Goal: Task Accomplishment & Management: Manage account settings

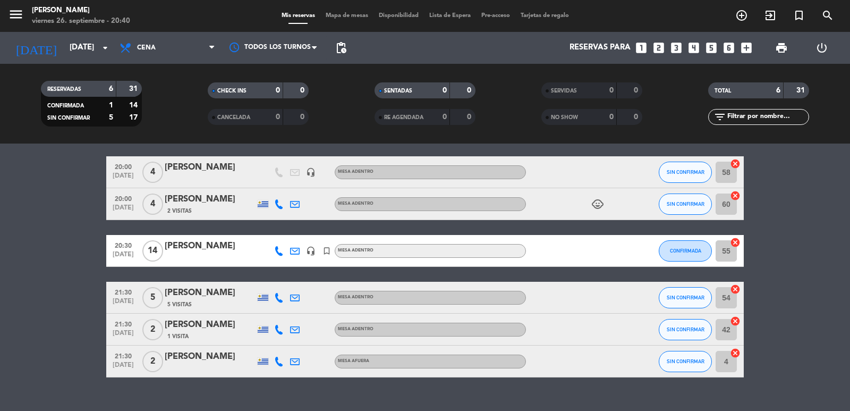
scroll to position [56, 0]
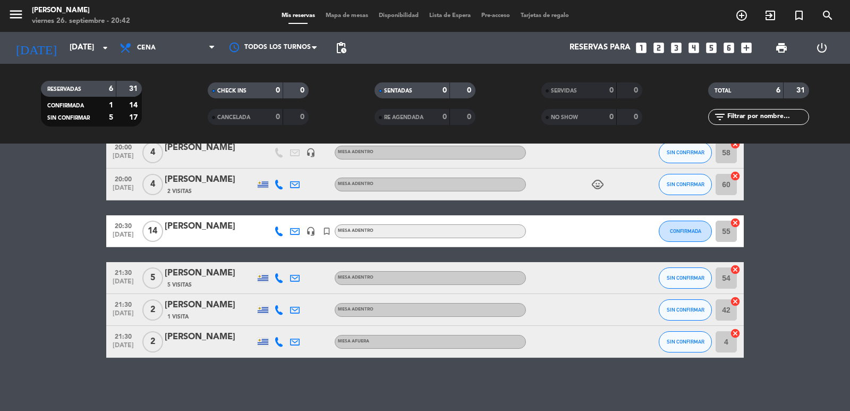
click at [121, 410] on div "No hay notas para este servicio. Haz clic para agregar una 20:00 [DATE] 4 [PERS…" at bounding box center [425, 276] width 850 height 267
click at [128, 45] on icon at bounding box center [126, 47] width 15 height 13
click at [101, 46] on icon "arrow_drop_down" at bounding box center [105, 47] width 13 height 13
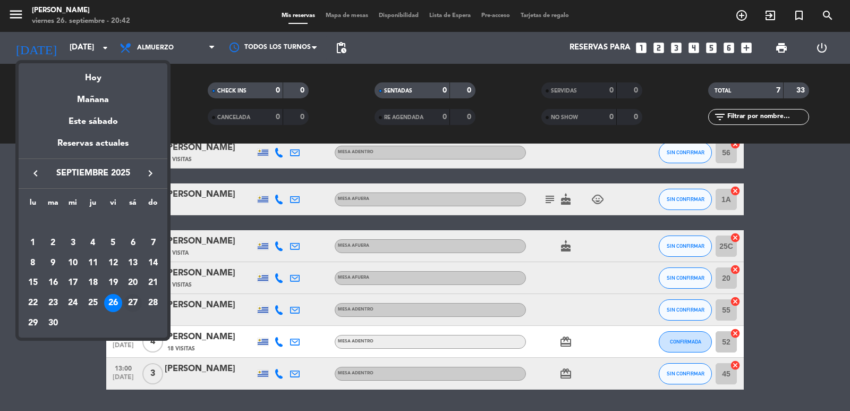
click at [131, 300] on div "27" at bounding box center [133, 303] width 18 height 18
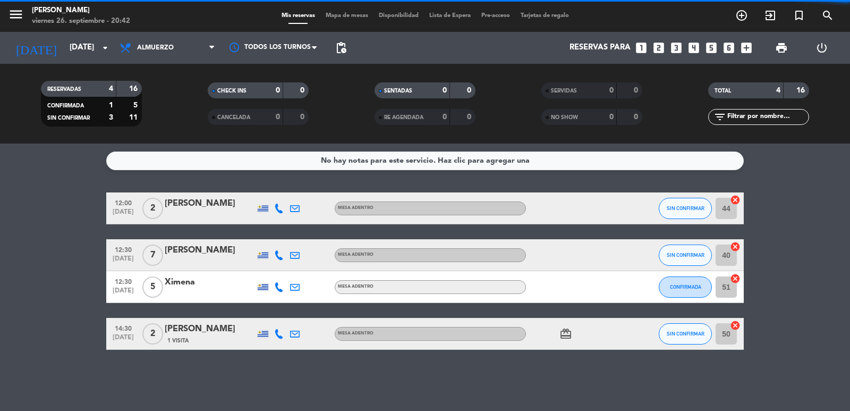
scroll to position [0, 0]
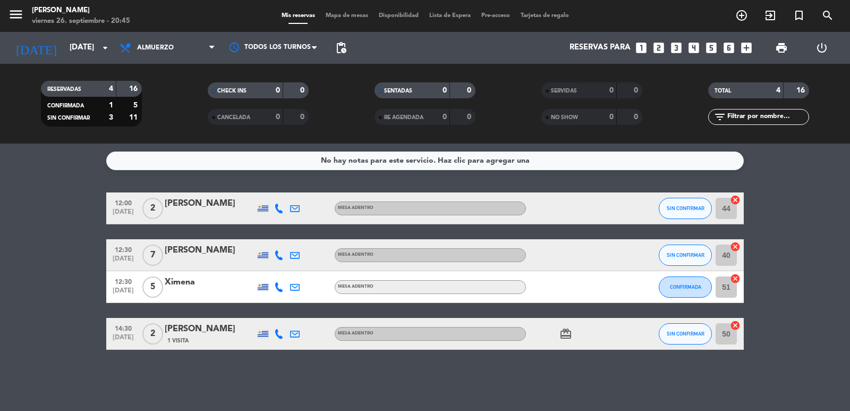
click at [201, 377] on div "No hay notas para este servicio. Haz clic para agregar una 12:00 [DATE] 2 [PERS…" at bounding box center [425, 276] width 850 height 267
click at [78, 50] on input "[DATE]" at bounding box center [115, 48] width 103 height 20
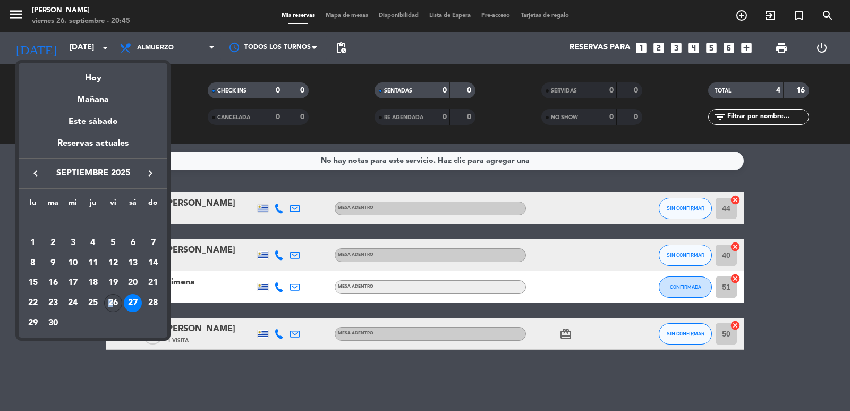
click at [110, 301] on div "26" at bounding box center [113, 303] width 18 height 18
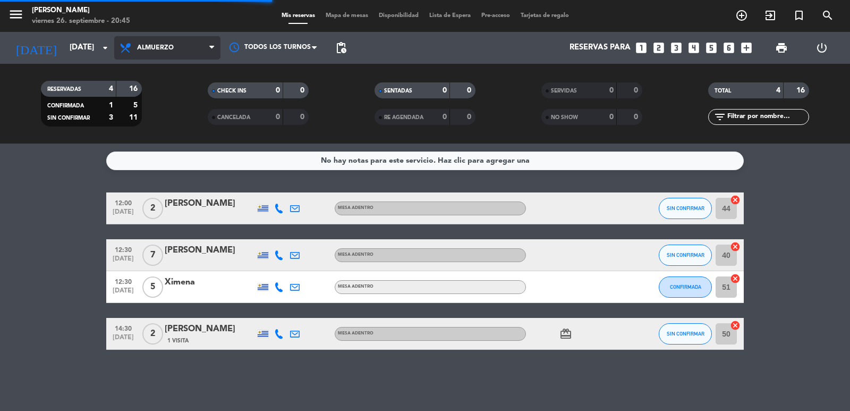
click at [165, 44] on span "Almuerzo" at bounding box center [155, 47] width 37 height 7
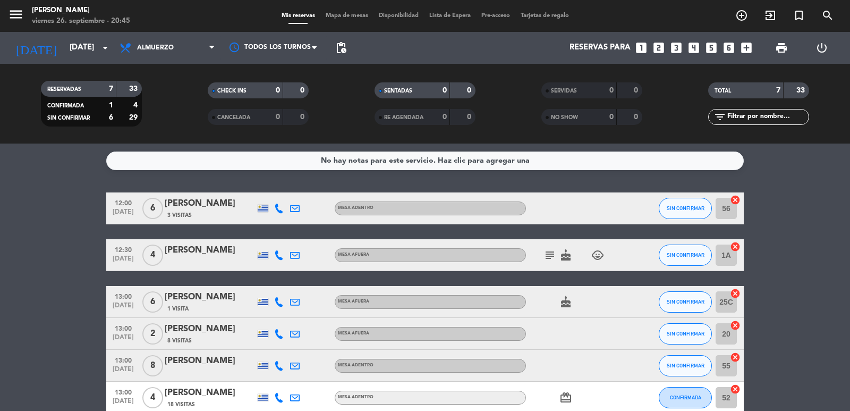
click at [165, 44] on span "Almuerzo" at bounding box center [155, 47] width 37 height 7
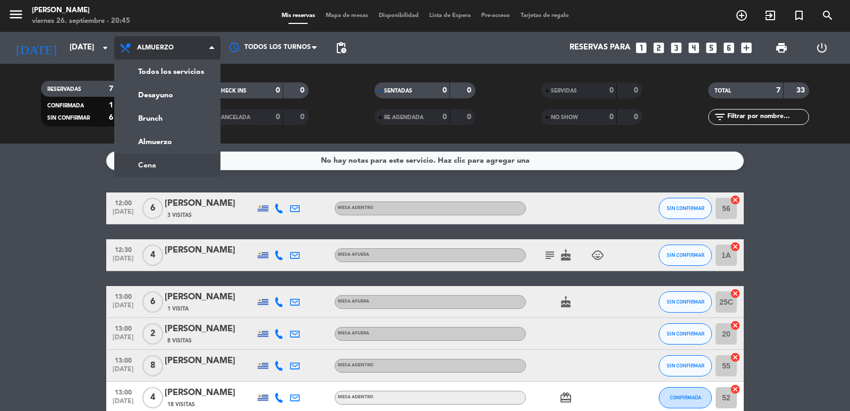
click at [180, 160] on ng-component "menu [PERSON_NAME][DATE] 26. septiembre - 20:45 Mis reservas Mapa de mesas Disp…" at bounding box center [425, 205] width 850 height 411
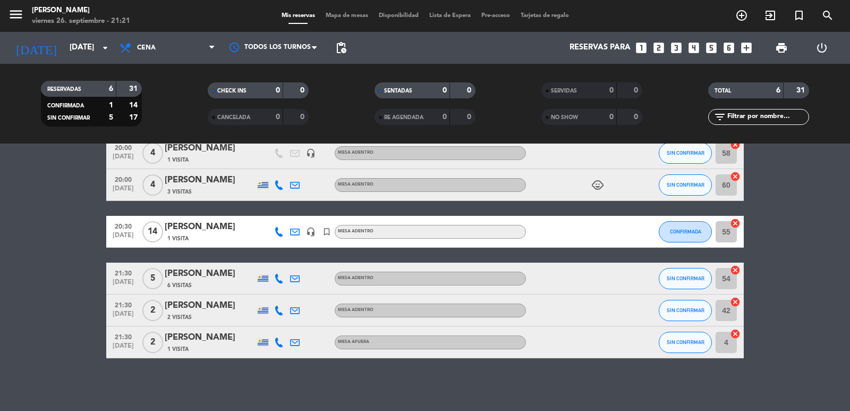
scroll to position [56, 0]
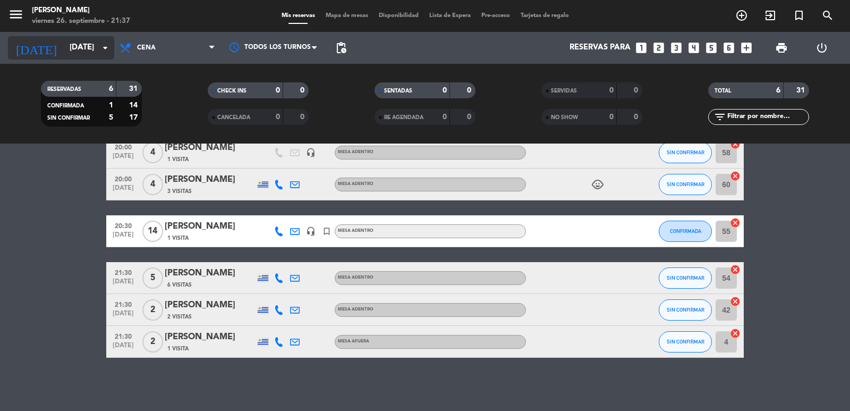
click at [96, 40] on input "[DATE]" at bounding box center [115, 48] width 103 height 20
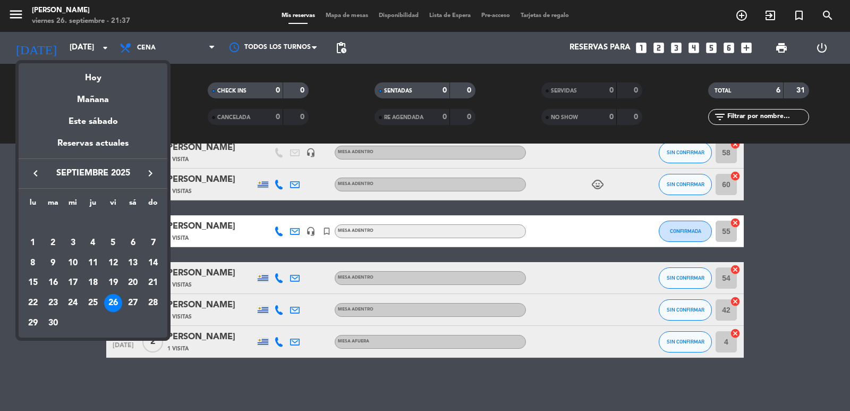
click at [129, 294] on div "27" at bounding box center [133, 303] width 18 height 18
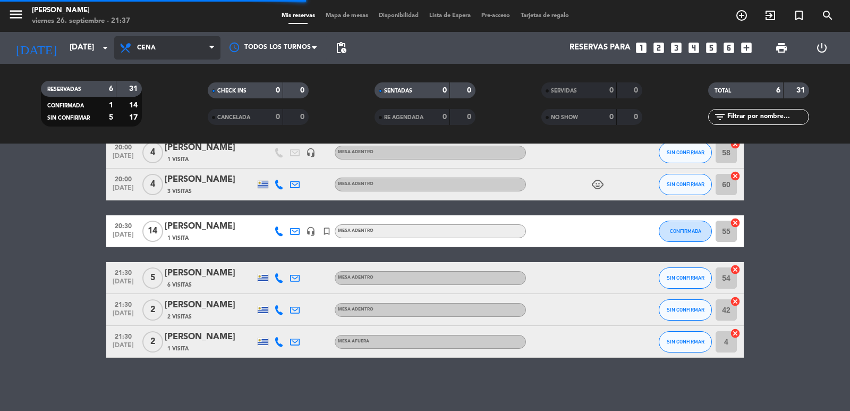
scroll to position [0, 0]
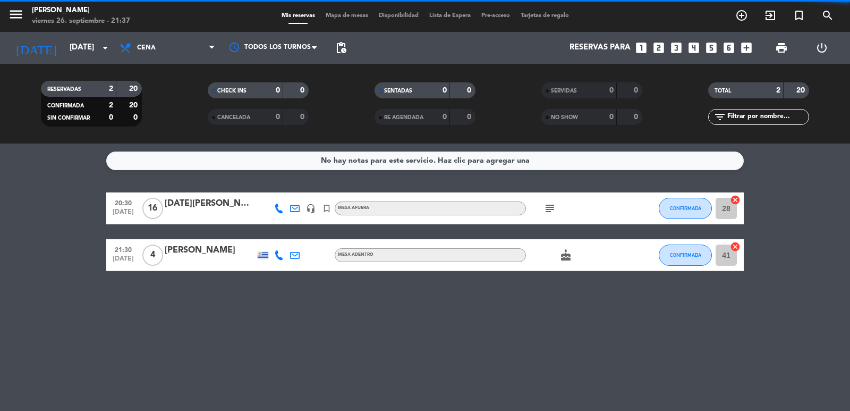
click at [161, 48] on span "Cena" at bounding box center [167, 47] width 106 height 23
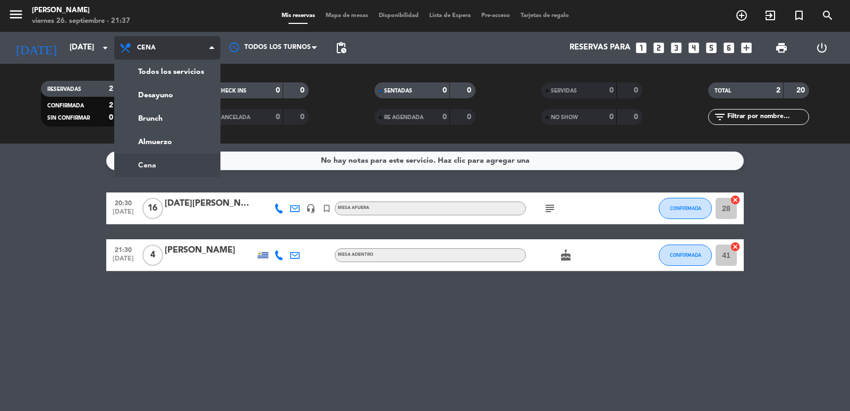
click at [163, 49] on span "Cena" at bounding box center [167, 47] width 106 height 23
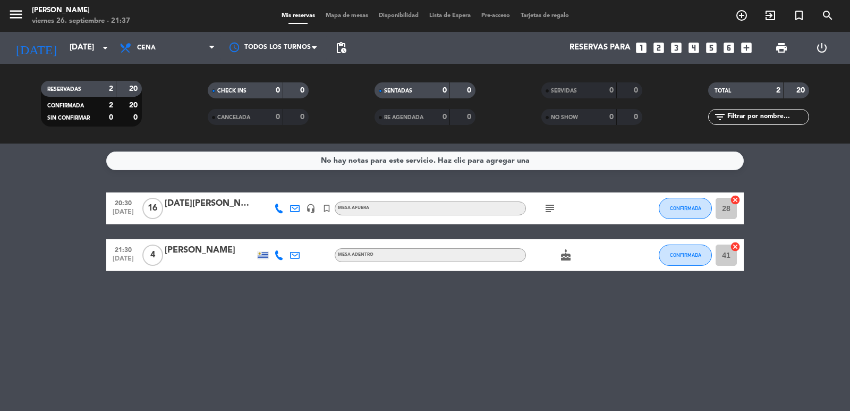
click at [545, 210] on icon "subject" at bounding box center [549, 208] width 13 height 13
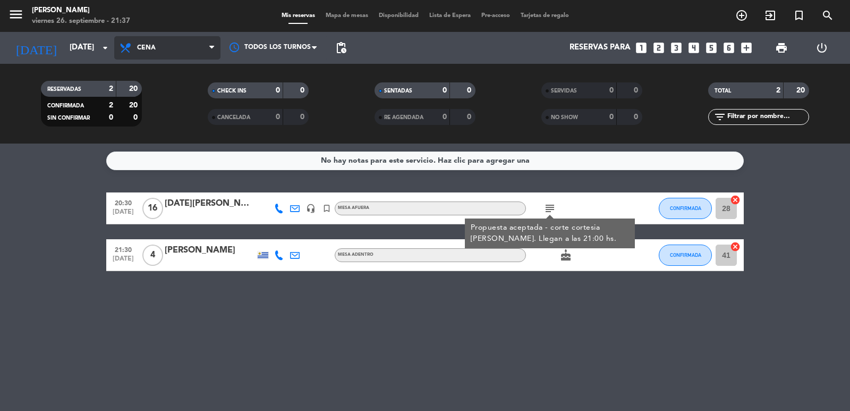
click at [162, 51] on span "Cena" at bounding box center [167, 47] width 106 height 23
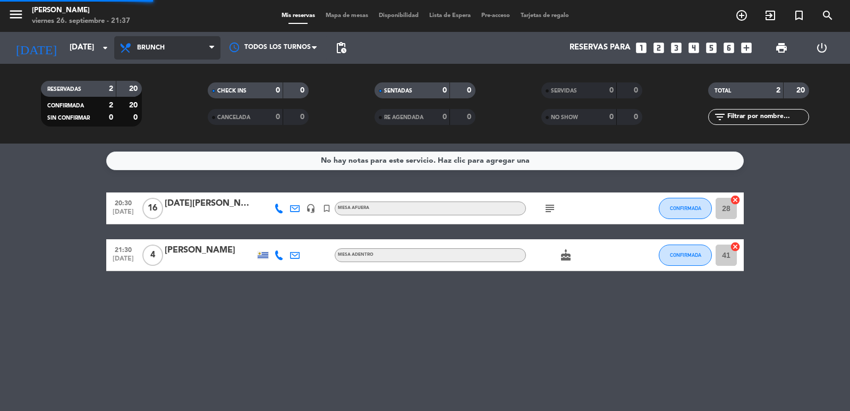
click at [164, 121] on div "menu [PERSON_NAME][DATE] 26. septiembre - 21:37 Mis reservas Mapa de mesas Disp…" at bounding box center [425, 71] width 850 height 143
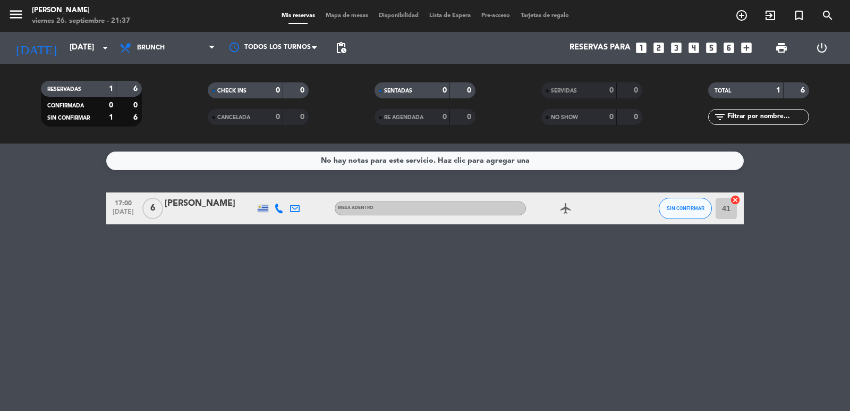
click at [154, 67] on div "RESERVADAS 1 6 CONFIRMADA 0 0 SIN CONFIRMAR 1 6 CHECK INS 0 0 CANCELADA 0 0 SEN…" at bounding box center [425, 104] width 850 height 80
click at [155, 62] on div "Todos los servicios Desayuno Brunch Almuerzo Cena Brunch Todos los servicios De…" at bounding box center [167, 48] width 106 height 32
click at [155, 52] on span "Brunch" at bounding box center [167, 47] width 106 height 23
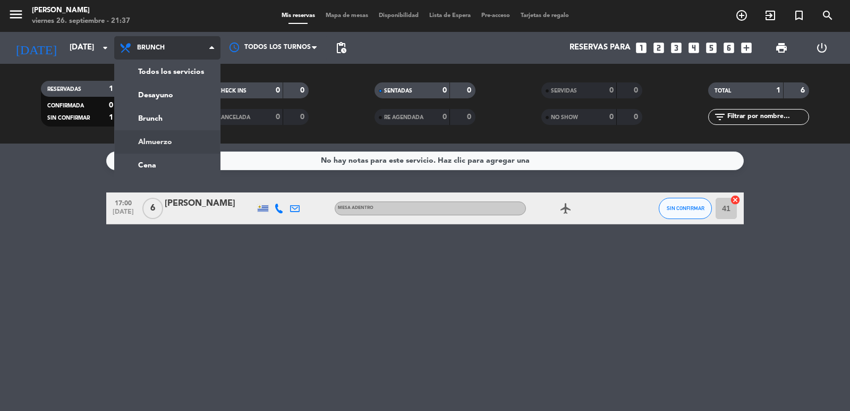
click at [154, 139] on div "menu [PERSON_NAME][DATE] 26. septiembre - 21:37 Mis reservas Mapa de mesas Disp…" at bounding box center [425, 71] width 850 height 143
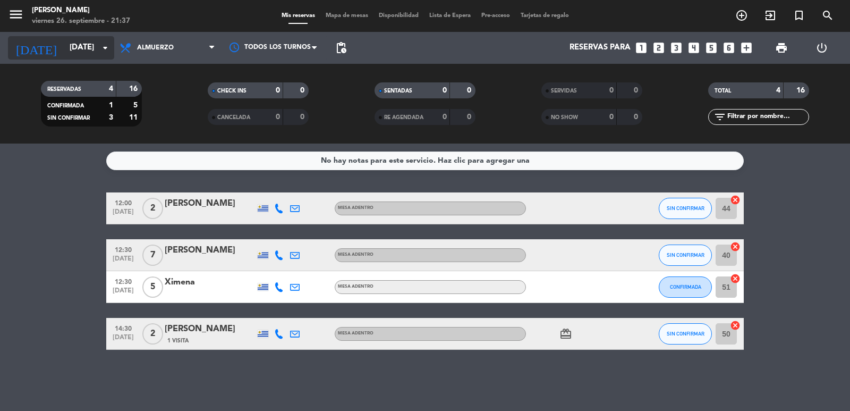
click at [71, 52] on input "[DATE]" at bounding box center [115, 48] width 103 height 20
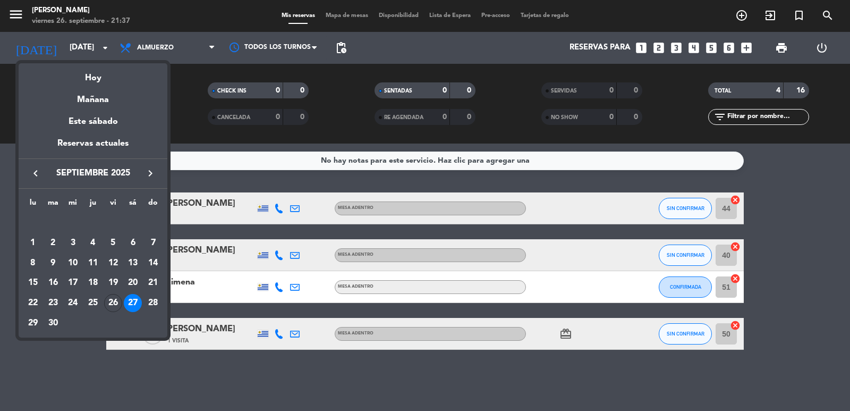
click at [152, 305] on div "28" at bounding box center [153, 303] width 18 height 18
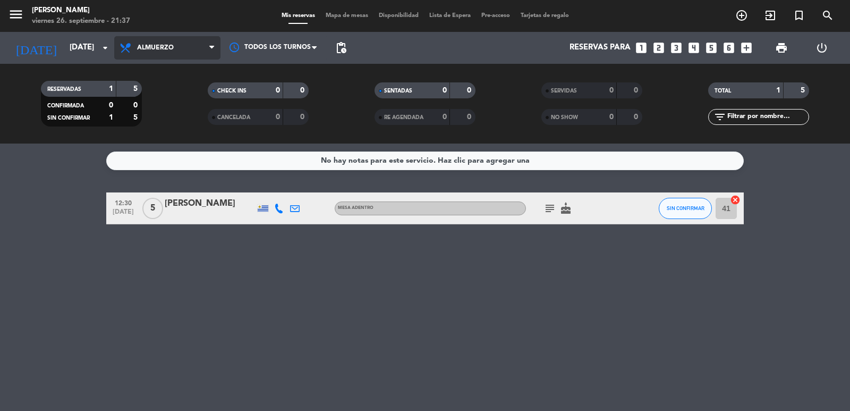
click at [163, 47] on span "Almuerzo" at bounding box center [155, 47] width 37 height 7
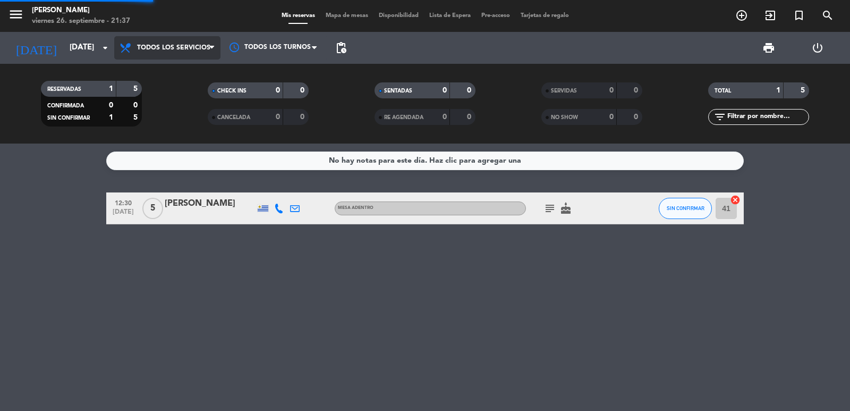
click at [163, 65] on div "menu [PERSON_NAME][DATE] 26. septiembre - 21:37 Mis reservas Mapa de mesas Disp…" at bounding box center [425, 71] width 850 height 143
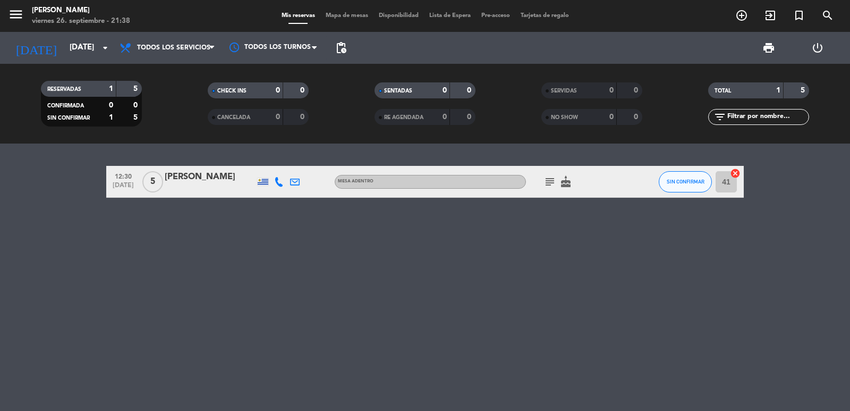
click at [547, 181] on icon "subject" at bounding box center [549, 181] width 13 height 13
click at [64, 42] on input "[DATE]" at bounding box center [115, 48] width 103 height 20
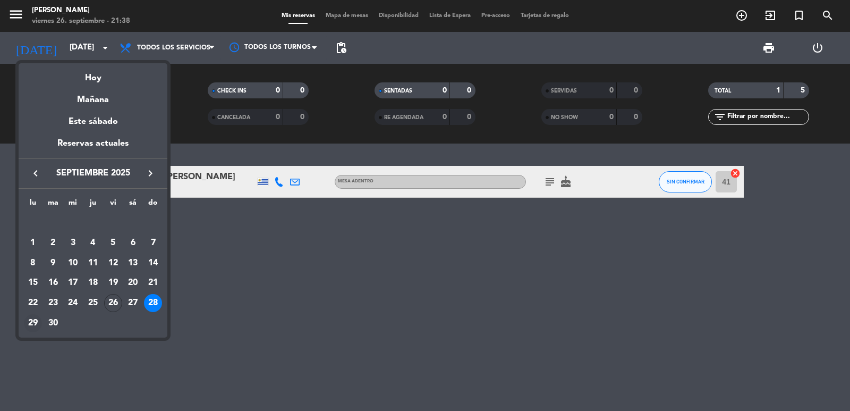
click at [29, 321] on div "29" at bounding box center [33, 323] width 18 height 18
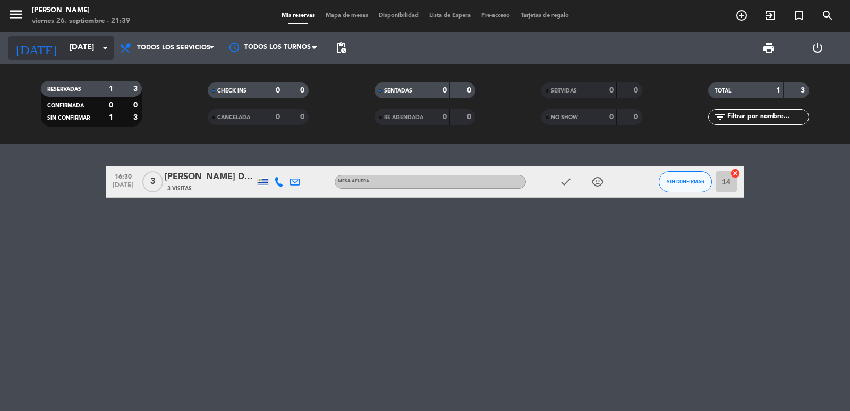
click at [64, 51] on input "[DATE]" at bounding box center [115, 48] width 103 height 20
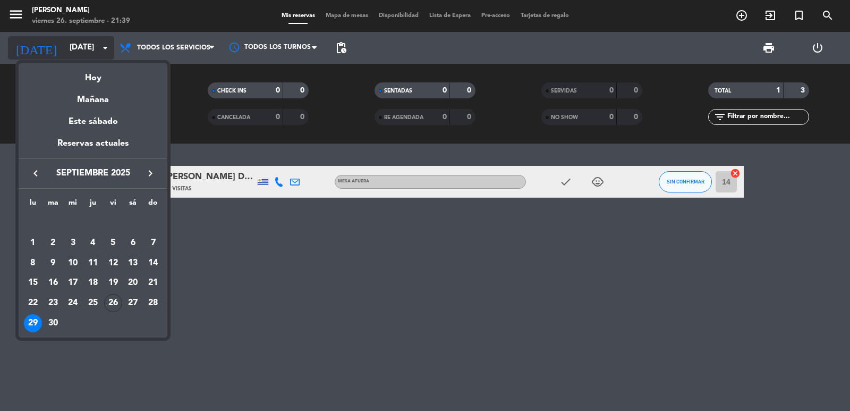
click at [54, 51] on div at bounding box center [425, 205] width 850 height 411
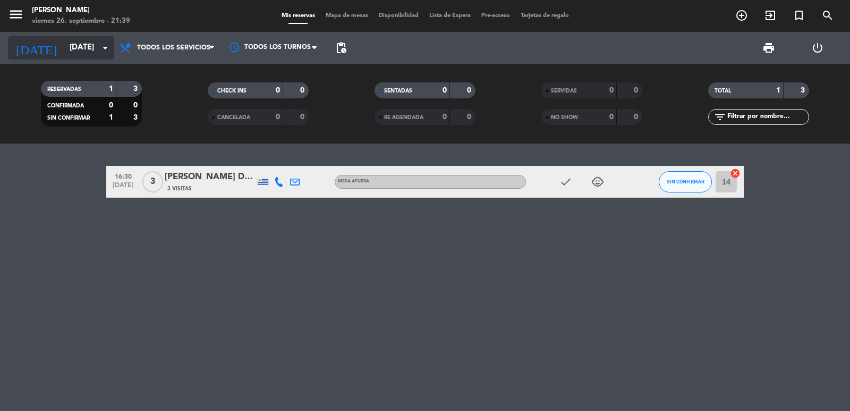
click at [84, 46] on input "[DATE]" at bounding box center [115, 48] width 103 height 20
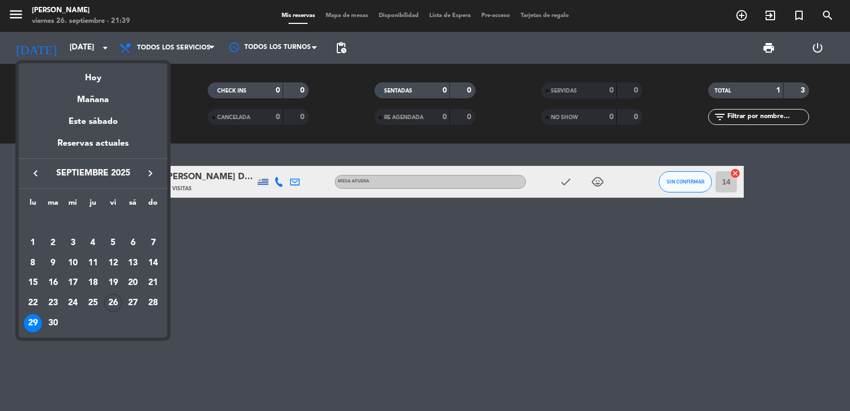
click at [57, 318] on div "30" at bounding box center [53, 323] width 18 height 18
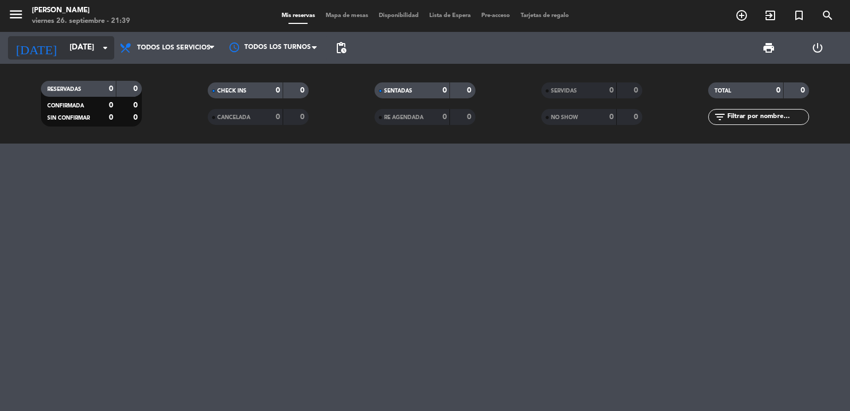
click at [64, 53] on input "[DATE]" at bounding box center [115, 48] width 103 height 20
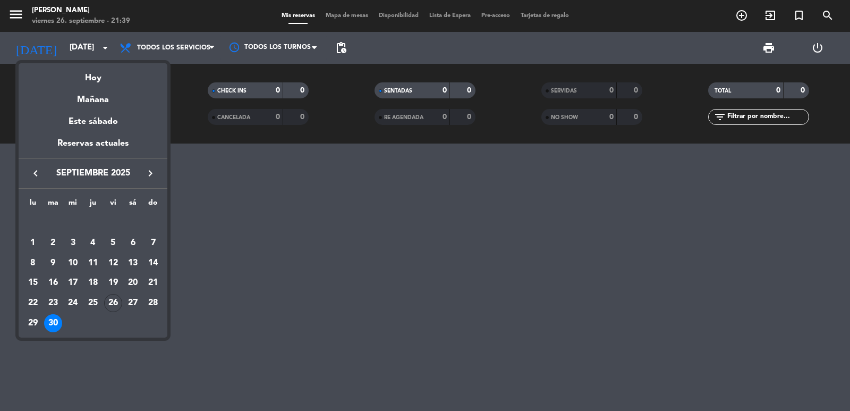
click at [150, 173] on icon "keyboard_arrow_right" at bounding box center [150, 173] width 13 height 13
click at [78, 237] on div "1" at bounding box center [73, 243] width 18 height 18
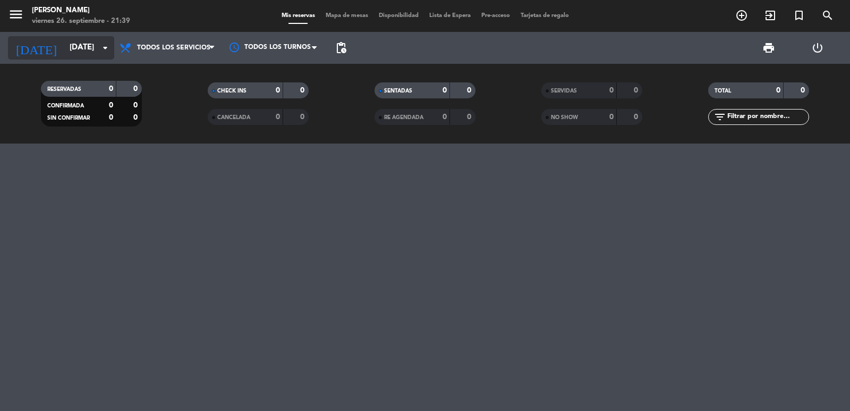
click at [82, 45] on input "[DATE]" at bounding box center [115, 48] width 103 height 20
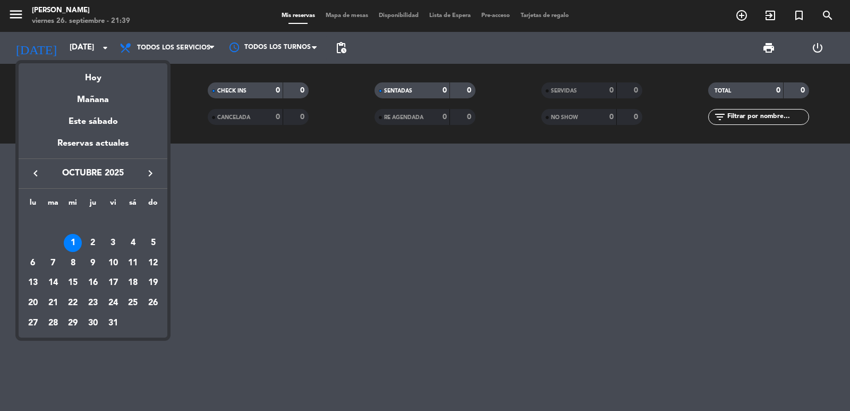
click at [96, 244] on div "2" at bounding box center [93, 243] width 18 height 18
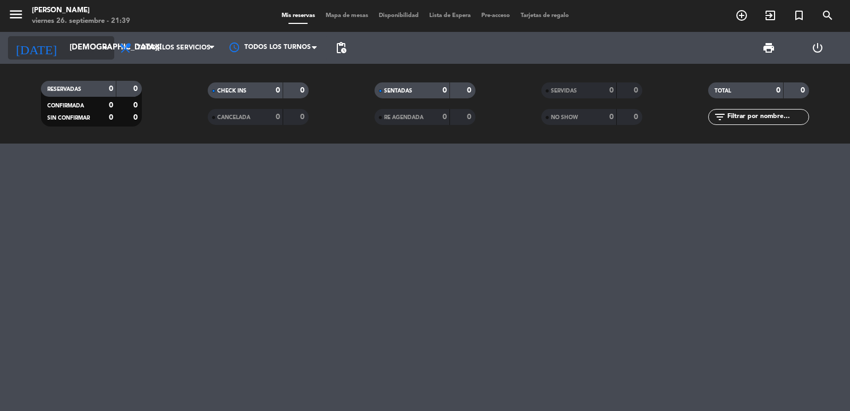
click at [78, 52] on input "[DEMOGRAPHIC_DATA][DATE]" at bounding box center [115, 48] width 103 height 20
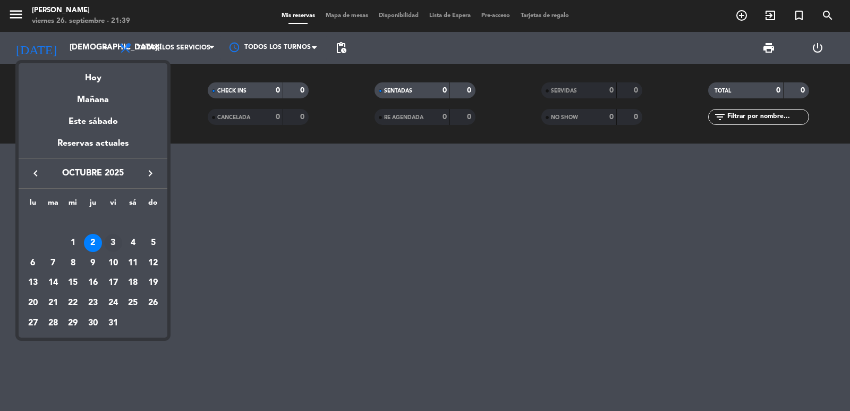
click at [115, 242] on div "3" at bounding box center [113, 243] width 18 height 18
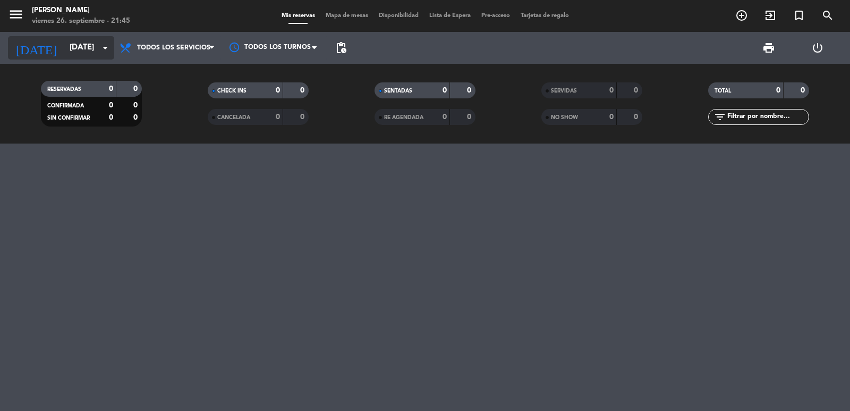
click at [64, 58] on div "[DATE] [DATE] arrow_drop_down" at bounding box center [61, 47] width 106 height 23
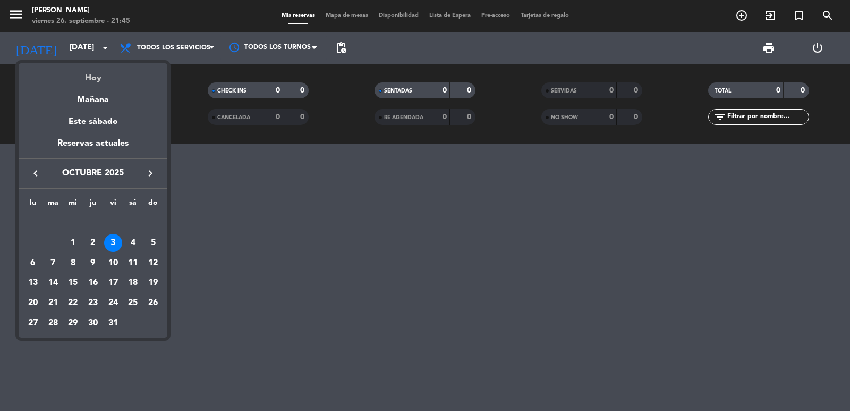
click at [84, 80] on div "Hoy" at bounding box center [93, 74] width 149 height 22
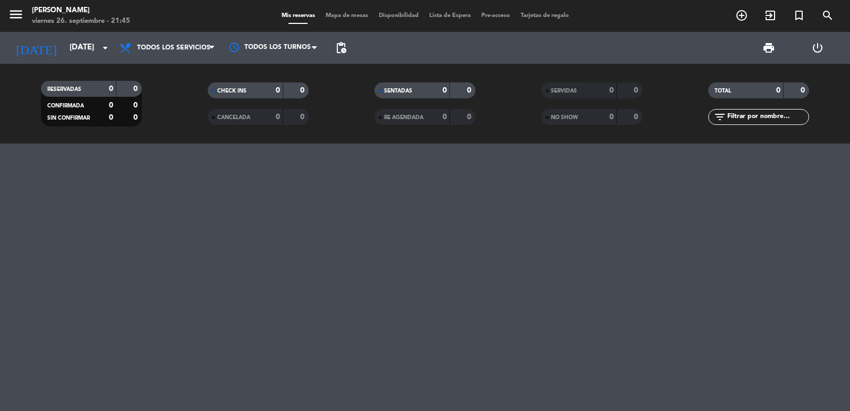
type input "[DATE]"
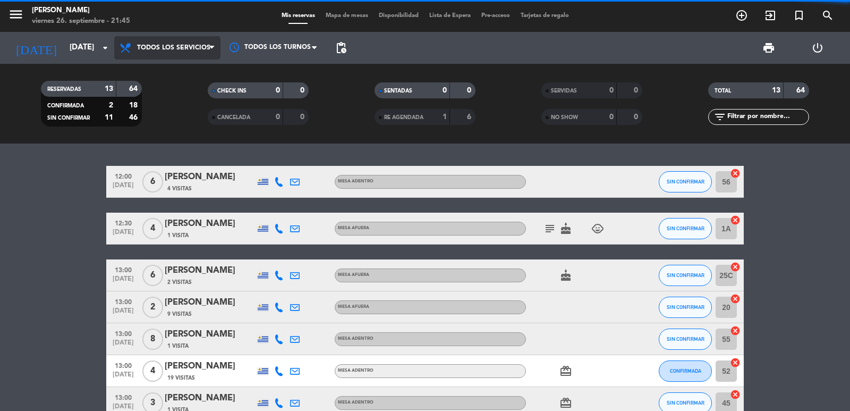
click at [155, 45] on span "Todos los servicios" at bounding box center [173, 47] width 73 height 7
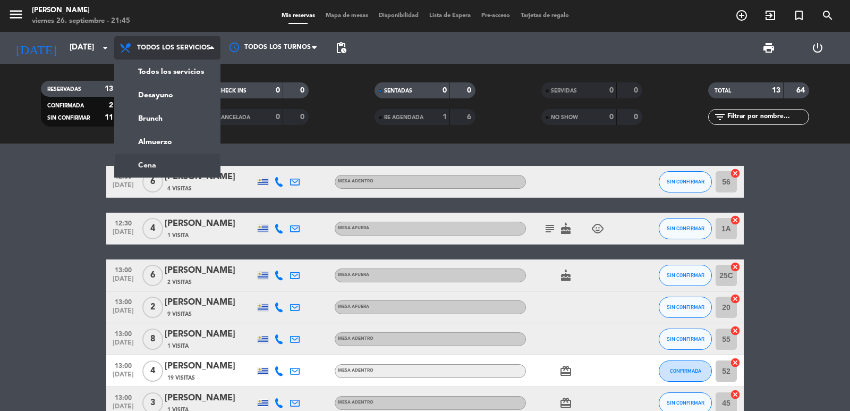
click at [157, 164] on ng-component "menu [PERSON_NAME][DATE] 26. septiembre - 21:45 Mis reservas Mapa de mesas Disp…" at bounding box center [425, 205] width 850 height 411
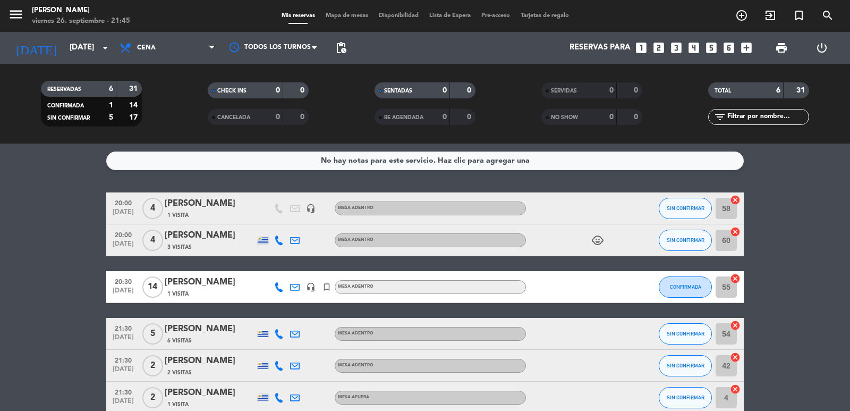
scroll to position [56, 0]
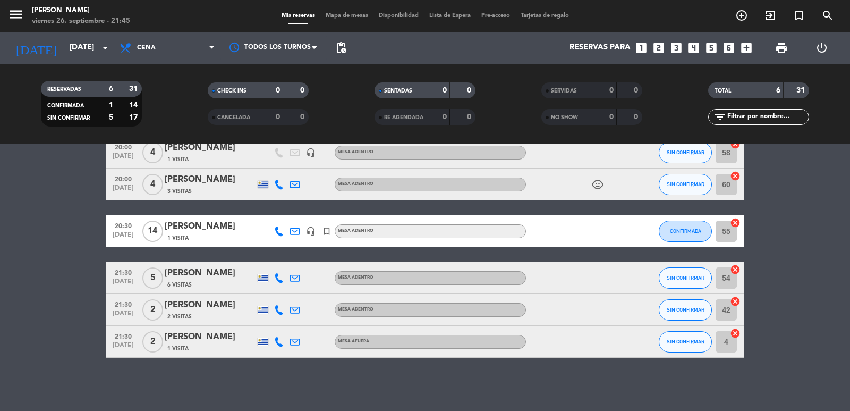
click at [214, 212] on div "20:00 [DATE] 4 [PERSON_NAME] 1 Visita headset_mic MESA ADENTRO SIN CONFIRMAR 58…" at bounding box center [424, 247] width 637 height 221
click at [215, 238] on div "1 Visita" at bounding box center [210, 237] width 90 height 9
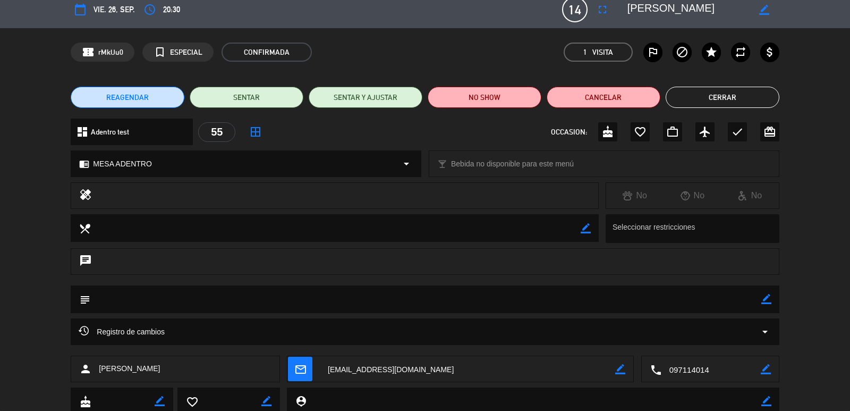
scroll to position [0, 0]
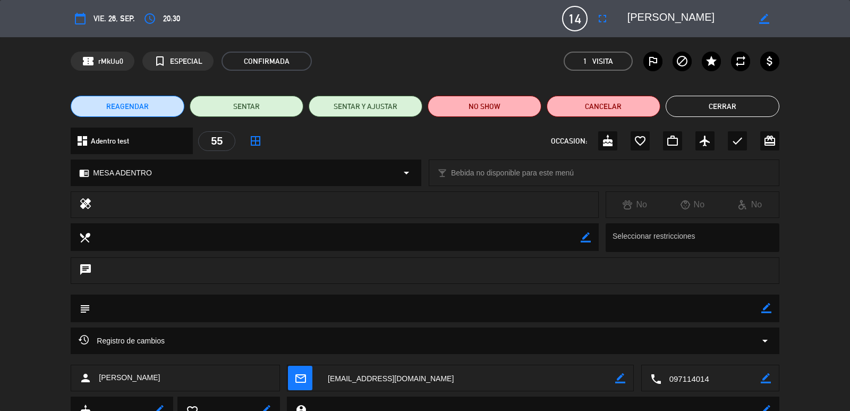
click at [760, 99] on button "Cerrar" at bounding box center [723, 106] width 114 height 21
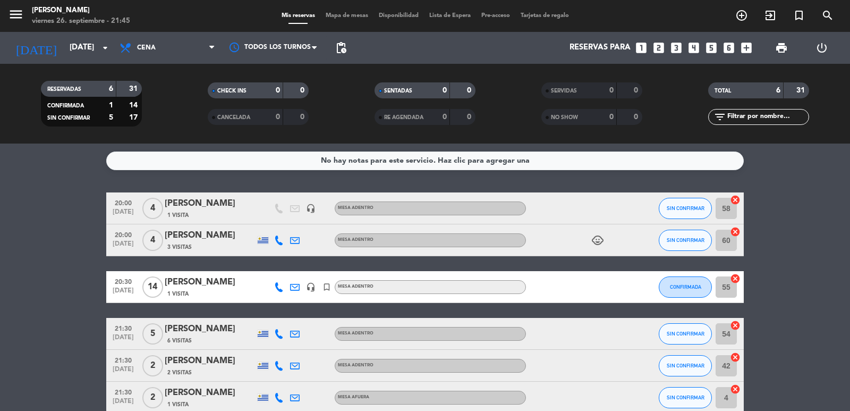
click at [234, 208] on div "[PERSON_NAME]" at bounding box center [210, 204] width 90 height 14
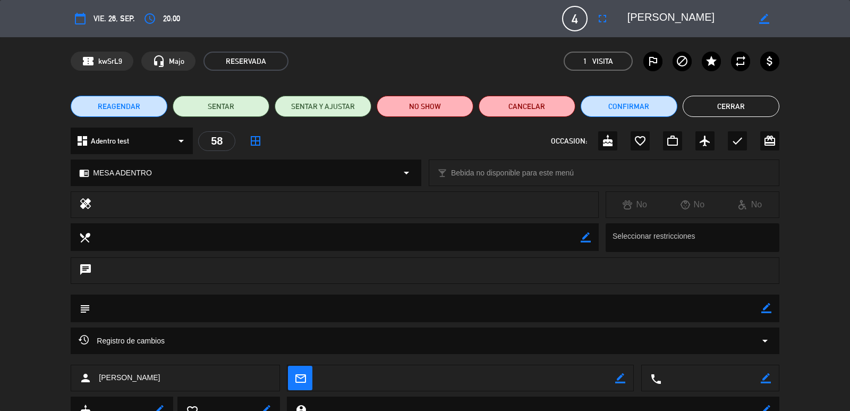
click at [746, 101] on button "Cerrar" at bounding box center [731, 106] width 97 height 21
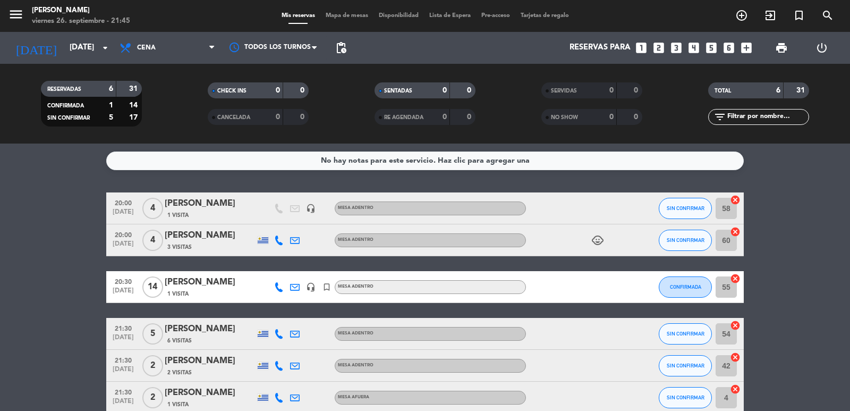
click at [227, 203] on div "[PERSON_NAME]" at bounding box center [210, 204] width 90 height 14
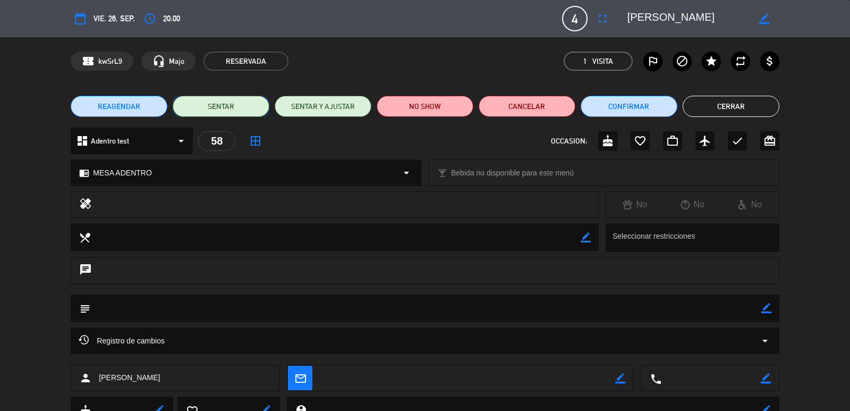
click at [241, 108] on button "SENTAR" at bounding box center [221, 106] width 97 height 21
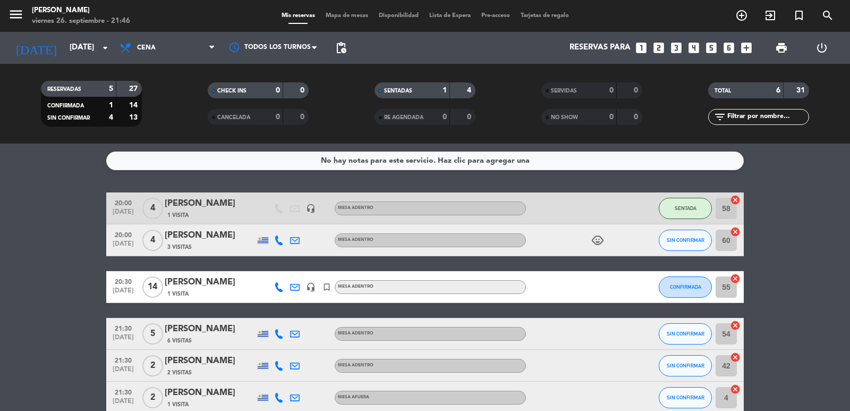
click at [236, 213] on div "1 Visita" at bounding box center [210, 214] width 90 height 9
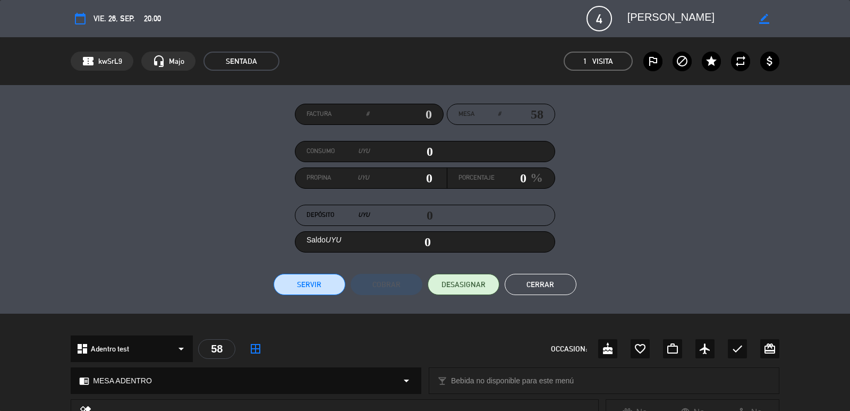
click at [413, 154] on input "0" at bounding box center [401, 151] width 63 height 16
click at [424, 192] on div "Factura # Mesa # 58 Consumo UYU 0 Propina UYU 0 Porcentaje 0 % Depósito UYU 0 S…" at bounding box center [425, 199] width 708 height 191
click at [428, 176] on input "0" at bounding box center [400, 178] width 63 height 16
click at [431, 217] on input "0" at bounding box center [401, 215] width 63 height 16
click at [432, 245] on div "Saldo UYU 0" at bounding box center [425, 241] width 260 height 21
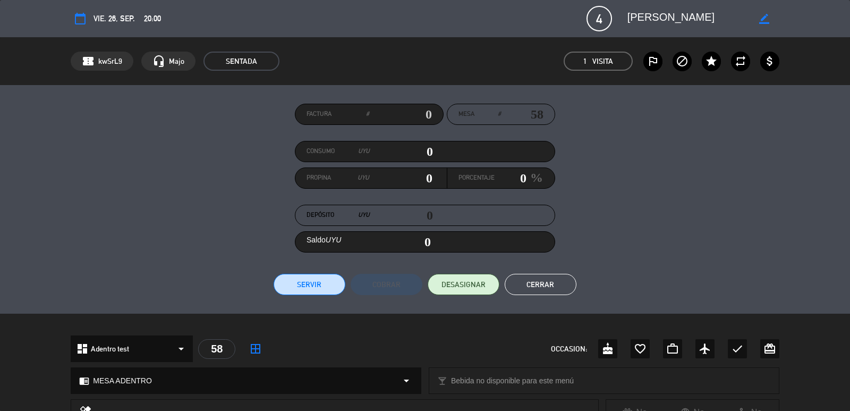
click at [545, 284] on button "Cerrar" at bounding box center [541, 284] width 72 height 21
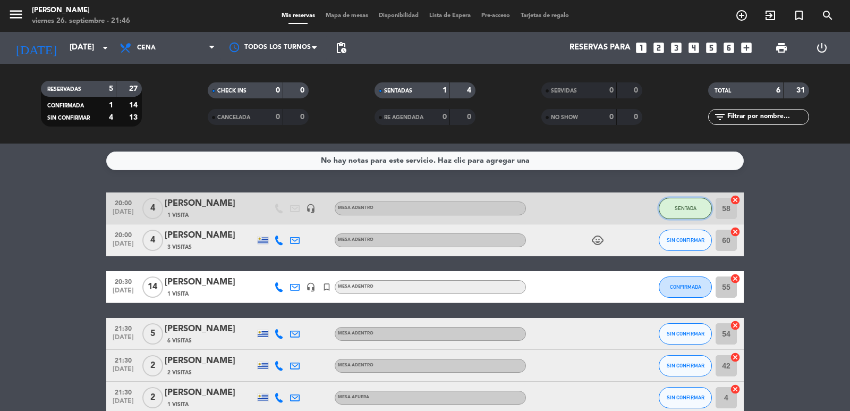
click at [682, 217] on button "SENTADA" at bounding box center [685, 208] width 53 height 21
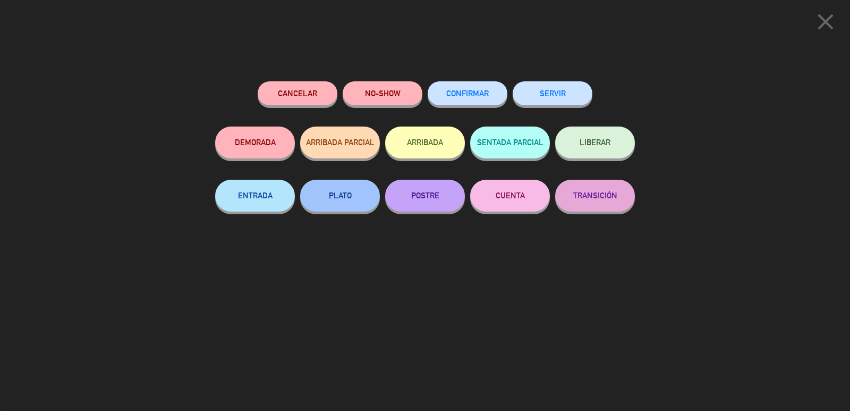
drag, startPoint x: 280, startPoint y: 314, endPoint x: 520, endPoint y: 217, distance: 258.1
click at [283, 312] on div "Cancelar NO-SHOW CONFIRMAR SERVIR DEMORADA ARRIBADA PARCIAL ARRIBADA SENTADA PA…" at bounding box center [425, 242] width 435 height 337
click at [828, 22] on icon "close" at bounding box center [825, 21] width 27 height 27
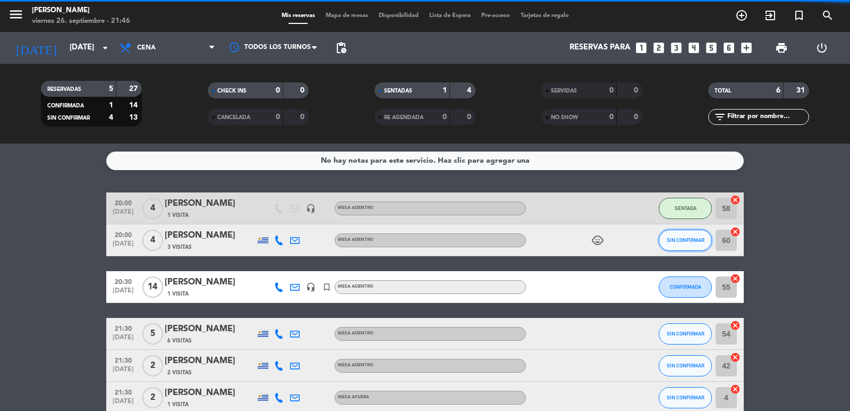
click at [700, 242] on span "SIN CONFIRMAR" at bounding box center [686, 240] width 38 height 6
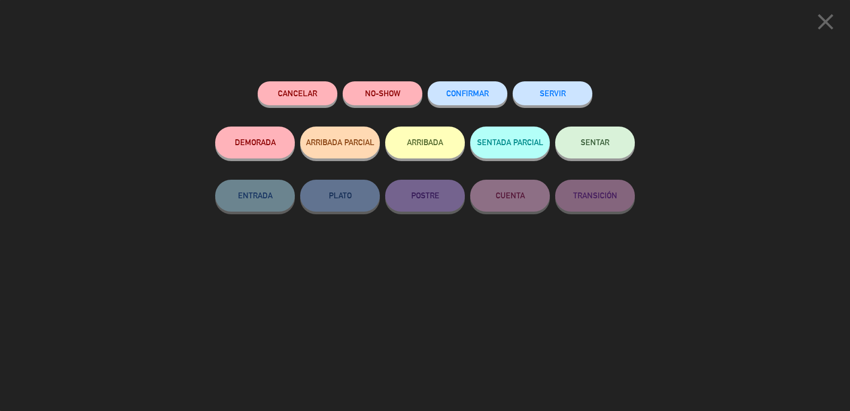
click at [828, 23] on icon "close" at bounding box center [825, 21] width 27 height 27
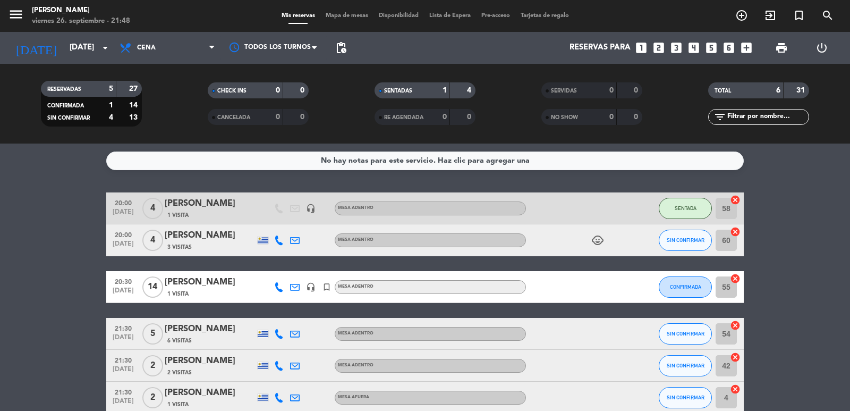
scroll to position [56, 0]
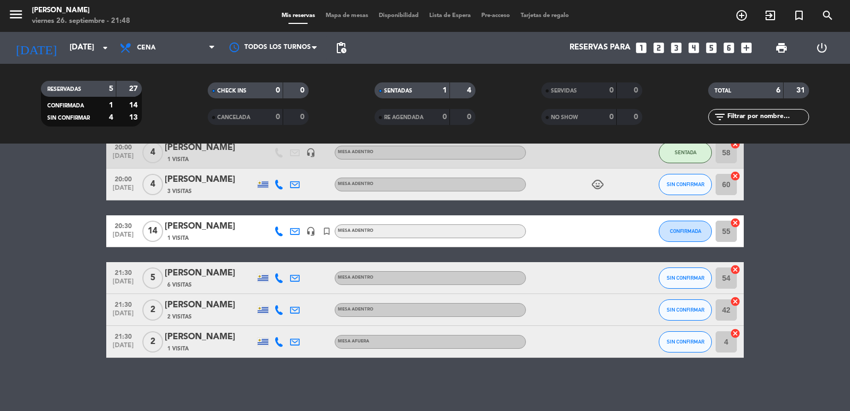
drag, startPoint x: 61, startPoint y: 175, endPoint x: 788, endPoint y: 351, distance: 748.3
click at [788, 351] on div "No hay notas para este servicio. Haz clic para agregar una 20:00 [DATE] 4 [PERS…" at bounding box center [425, 276] width 850 height 267
click at [787, 359] on div "No hay notas para este servicio. Haz clic para agregar una 20:00 [DATE] 4 [PERS…" at bounding box center [425, 276] width 850 height 267
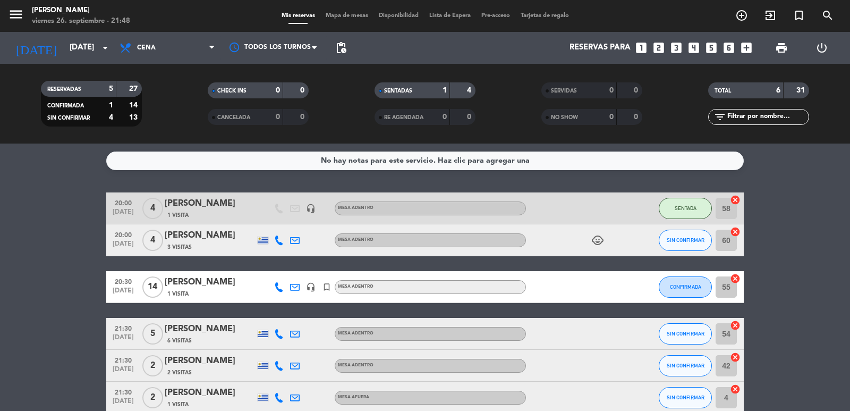
drag, startPoint x: 787, startPoint y: 359, endPoint x: 1, endPoint y: -20, distance: 872.5
click at [1, 0] on html "close × [PERSON_NAME] × chrome_reader_mode Listado de Reservas account_box Clie…" at bounding box center [425, 205] width 850 height 411
click at [70, 225] on bookings-row "20:00 [DATE] 4 [PERSON_NAME] 1 Visita headset_mic MESA ADENTRO SENTADA 58 cance…" at bounding box center [425, 302] width 850 height 221
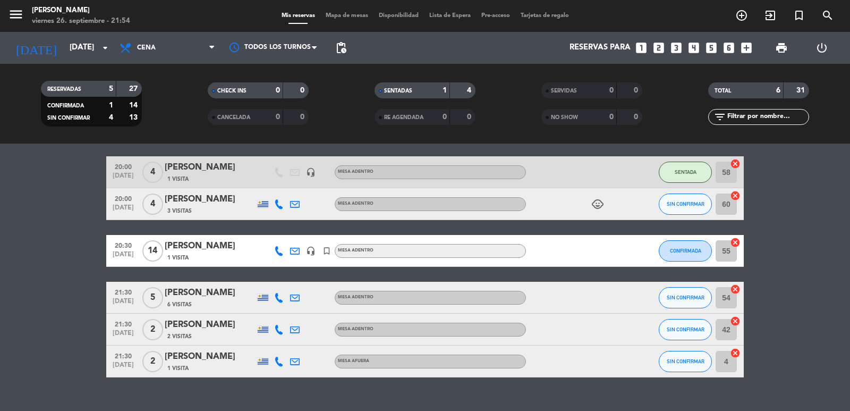
scroll to position [56, 0]
